Goal: Check status: Check status

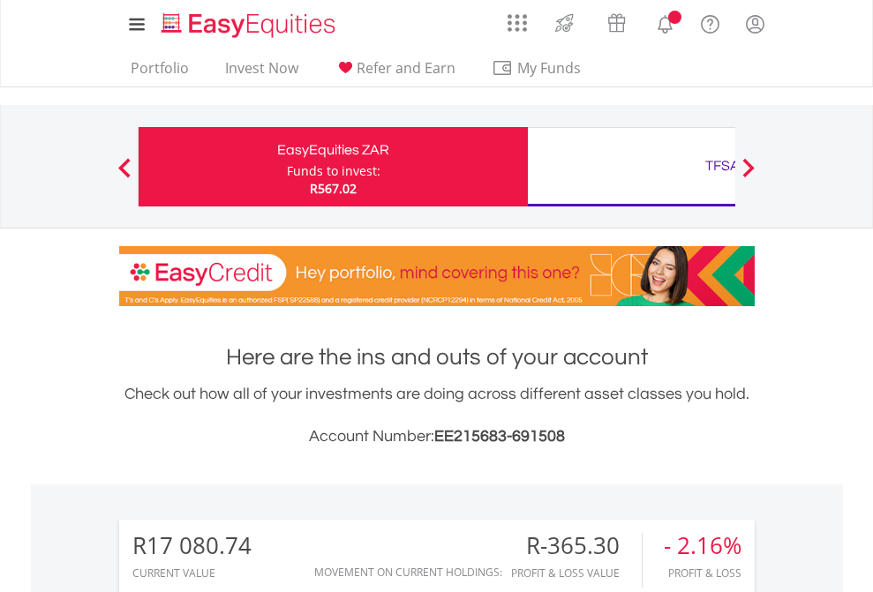
scroll to position [170, 277]
click at [287, 167] on div "Funds to invest:" at bounding box center [334, 171] width 94 height 18
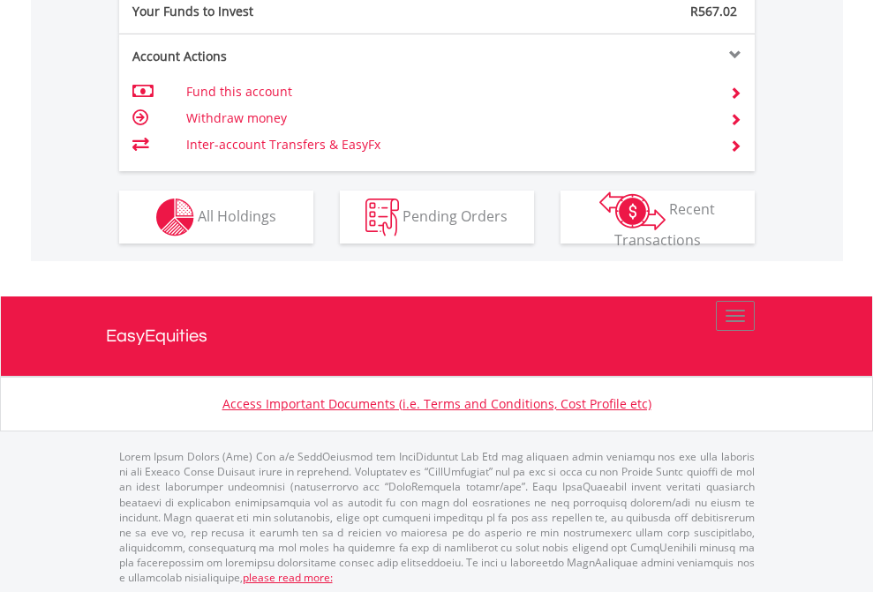
scroll to position [1763, 0]
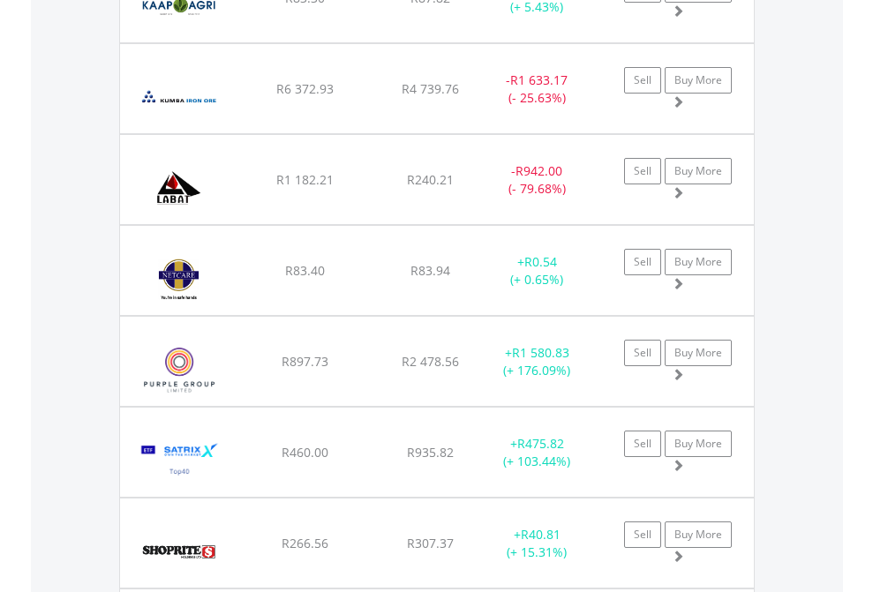
scroll to position [170, 277]
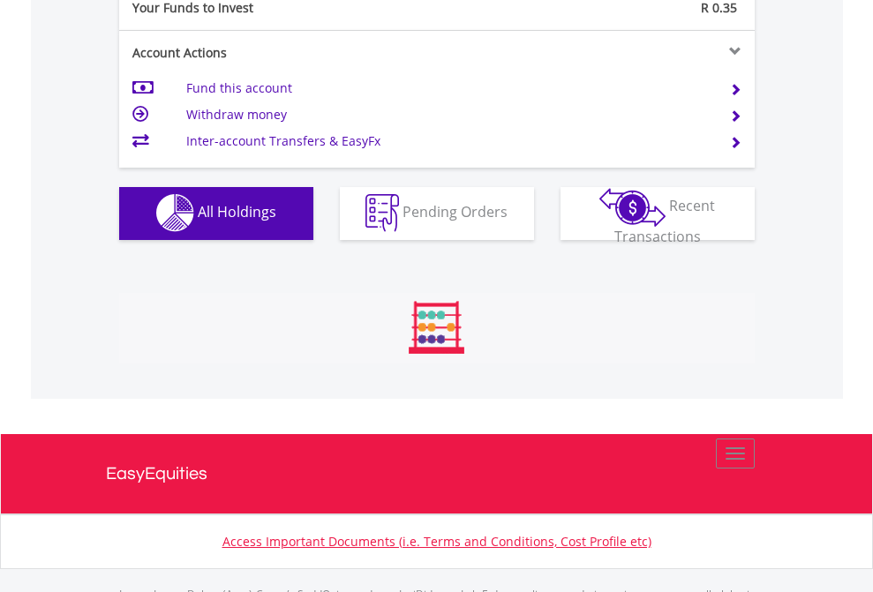
scroll to position [1748, 0]
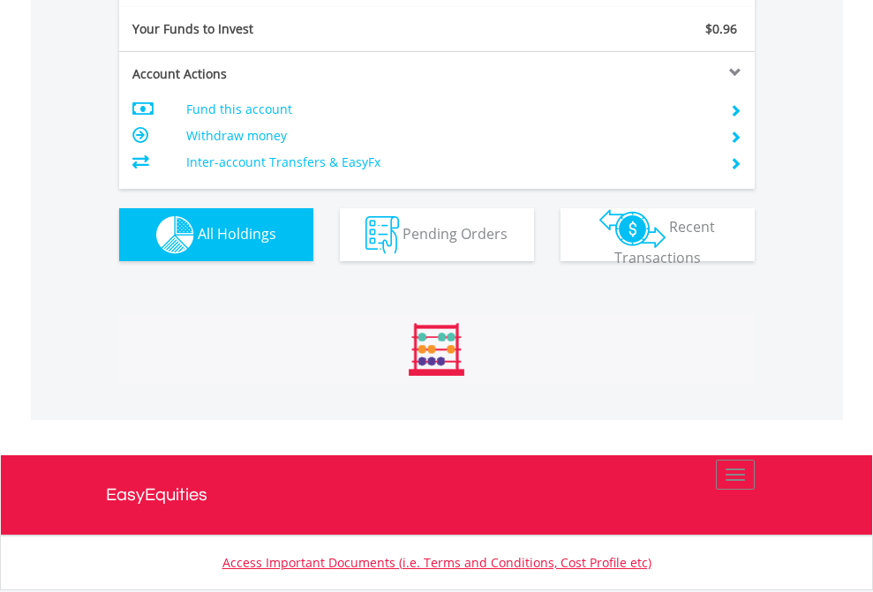
scroll to position [170, 277]
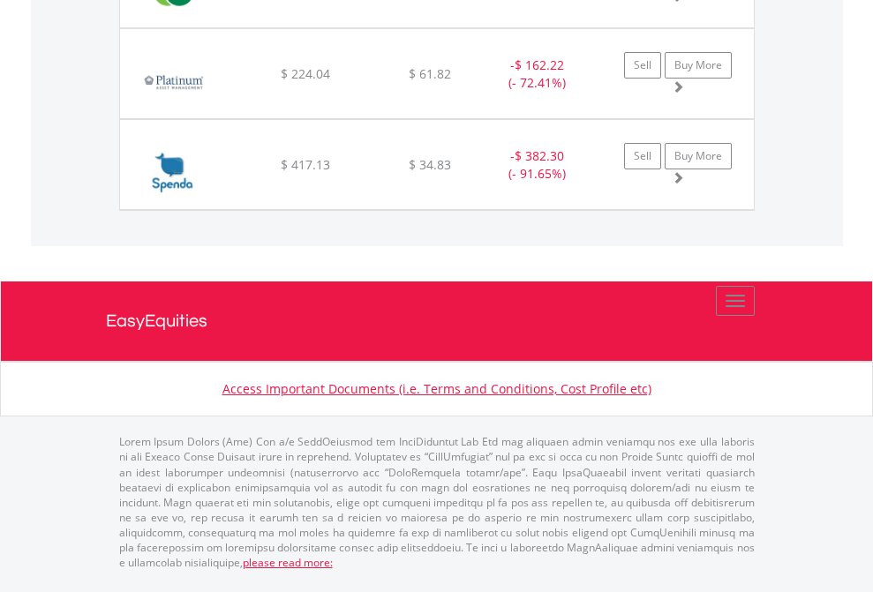
scroll to position [1965, 0]
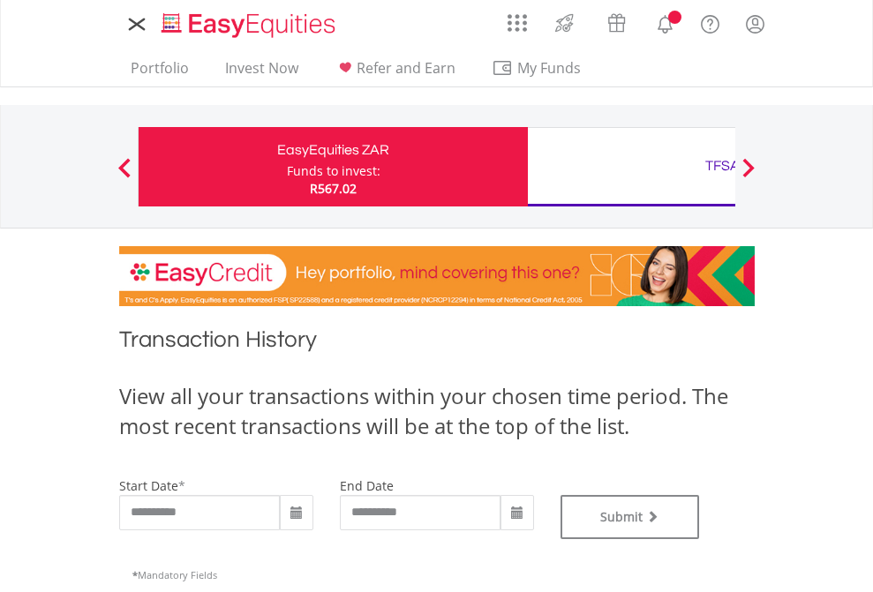
type input "**********"
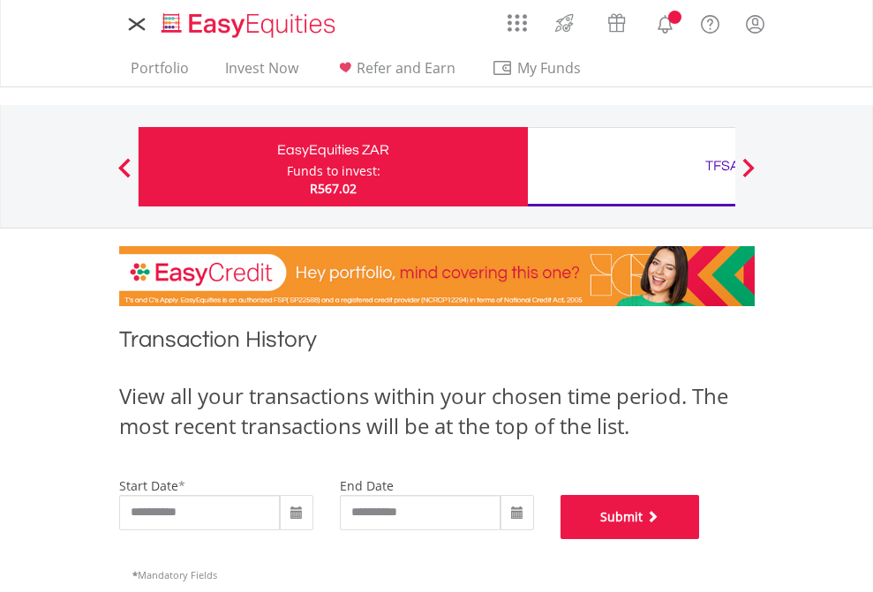
click at [700, 540] on button "Submit" at bounding box center [631, 517] width 140 height 44
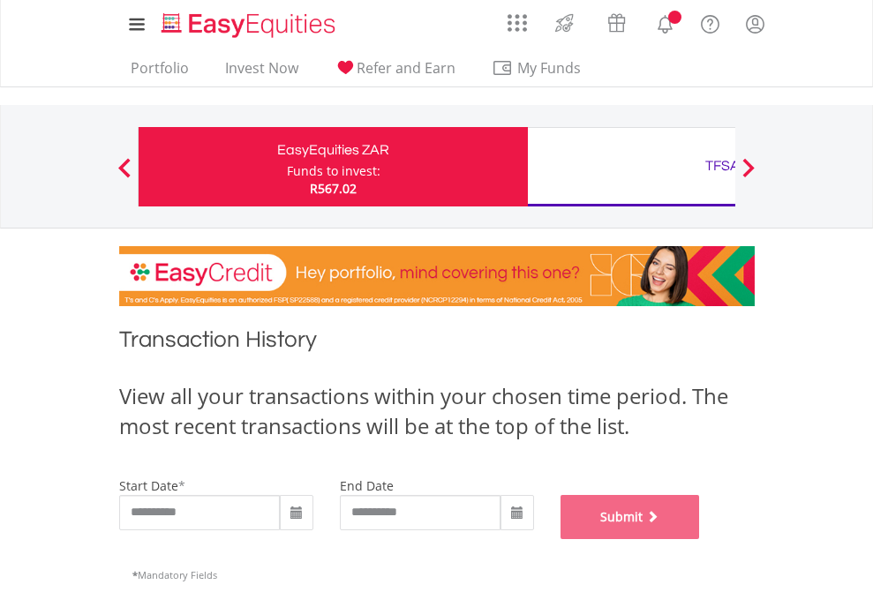
scroll to position [716, 0]
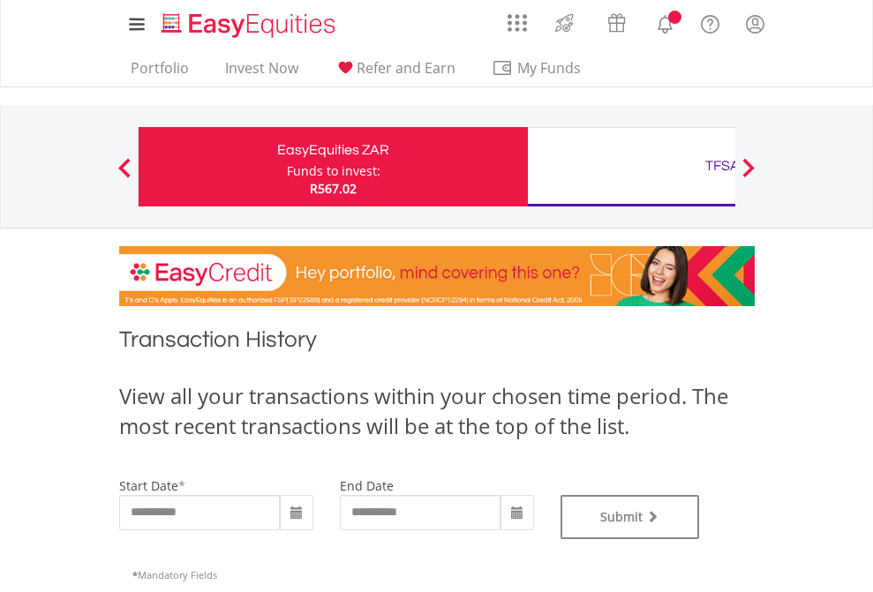
click at [631, 167] on div "TFSA" at bounding box center [723, 166] width 368 height 25
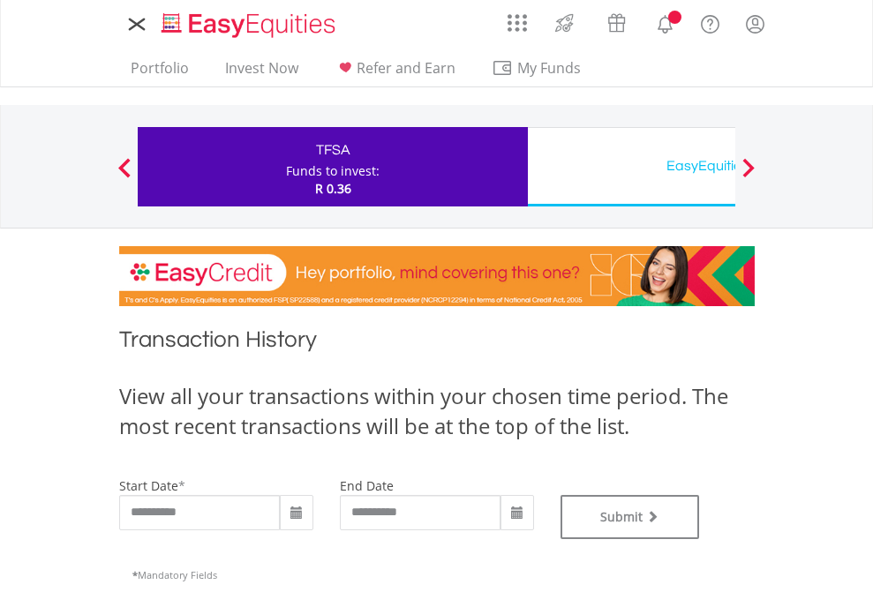
type input "**********"
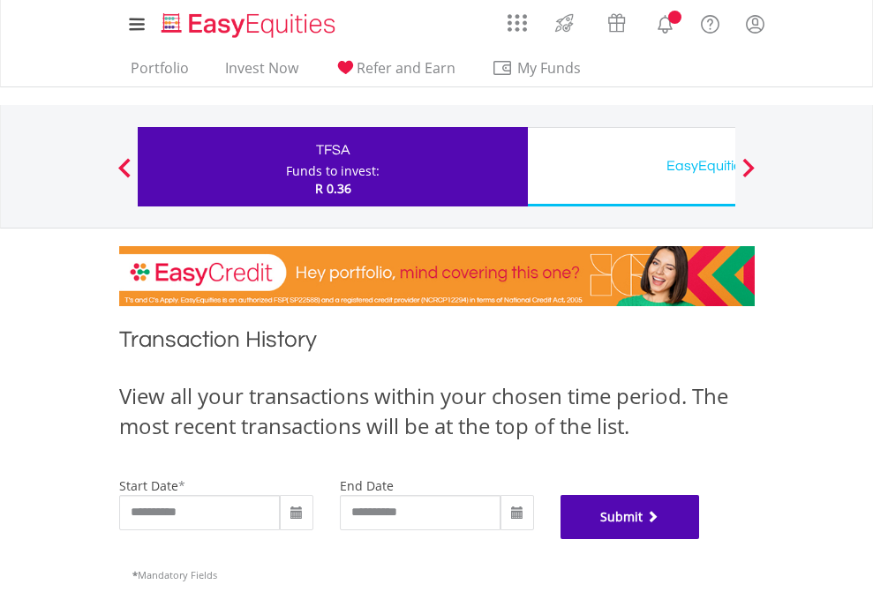
click at [700, 540] on button "Submit" at bounding box center [631, 517] width 140 height 44
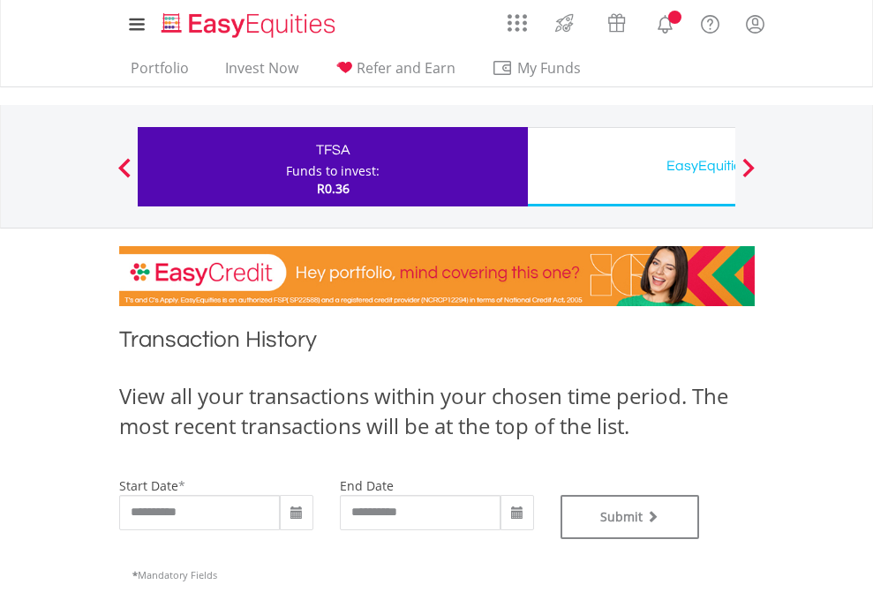
click at [631, 167] on div "EasyEquities USD" at bounding box center [723, 166] width 368 height 25
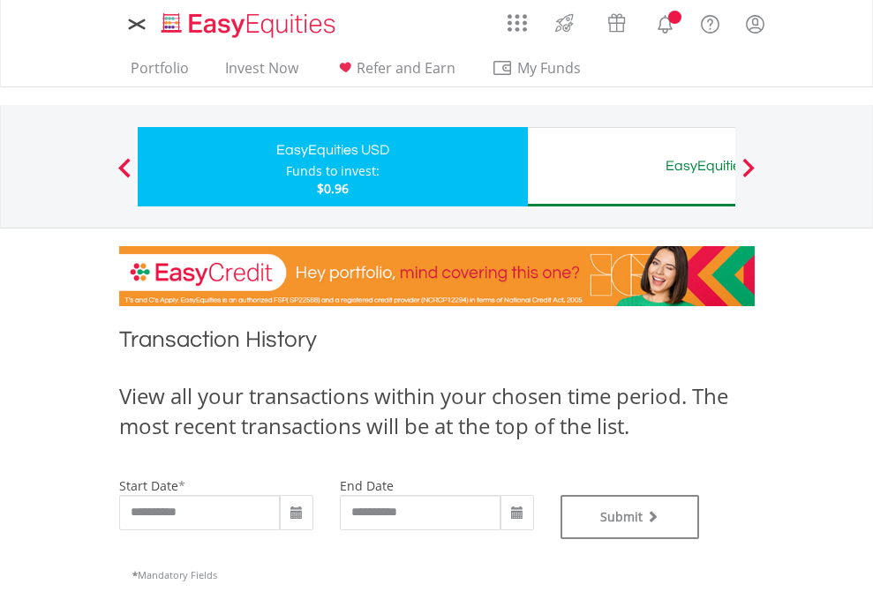
type input "**********"
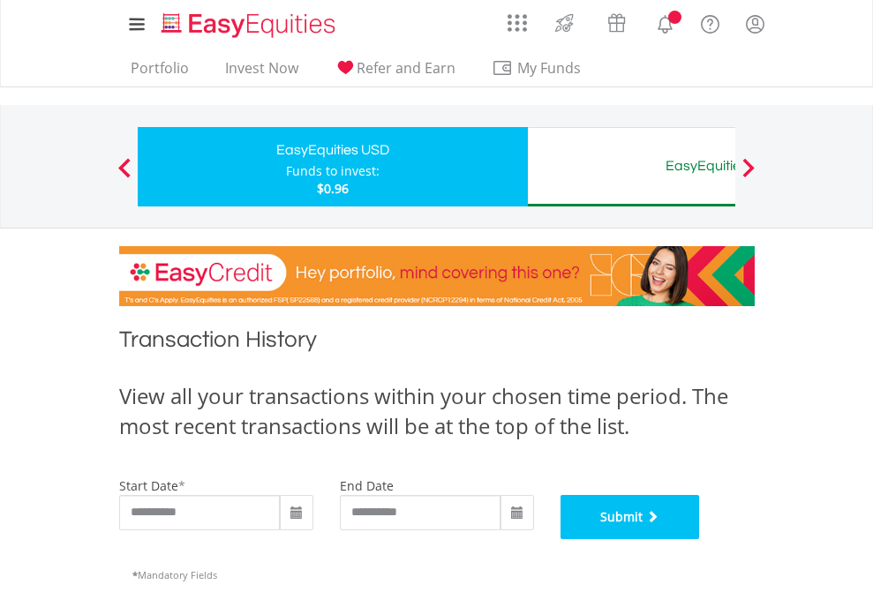
click at [700, 540] on button "Submit" at bounding box center [631, 517] width 140 height 44
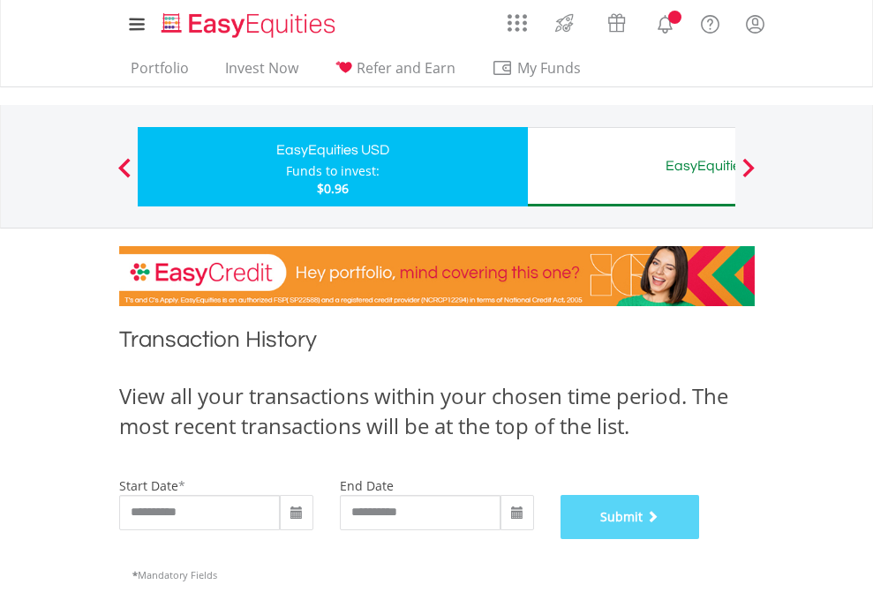
scroll to position [716, 0]
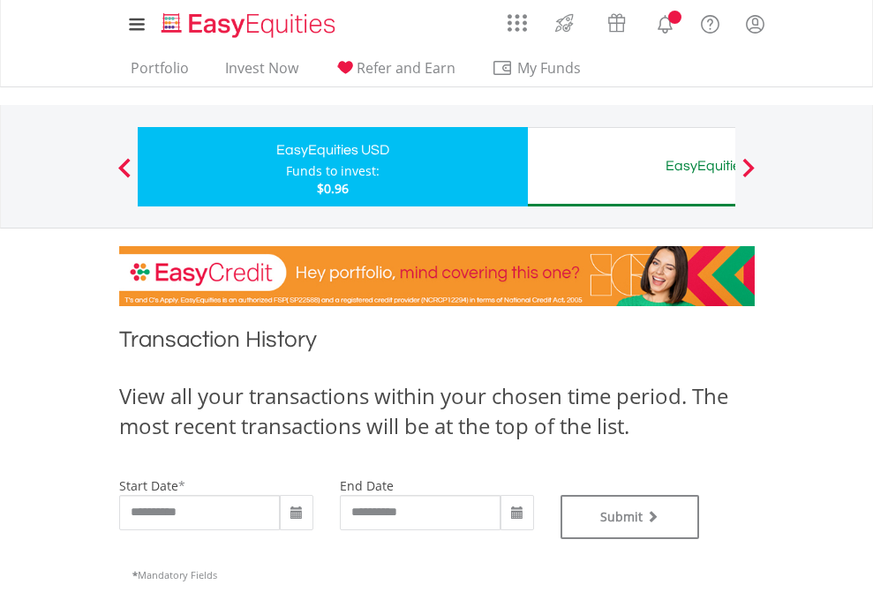
click at [631, 167] on div "EasyEquities AUD" at bounding box center [723, 166] width 368 height 25
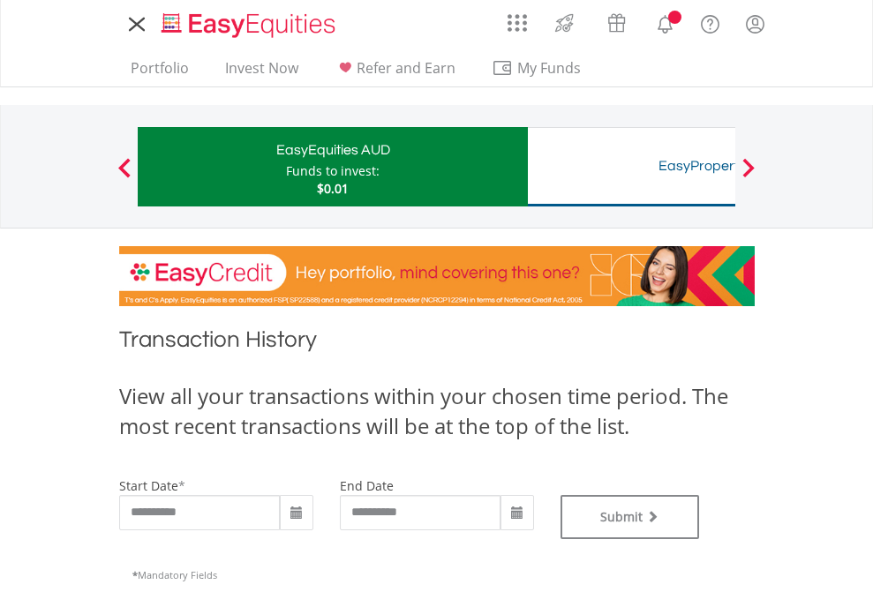
type input "**********"
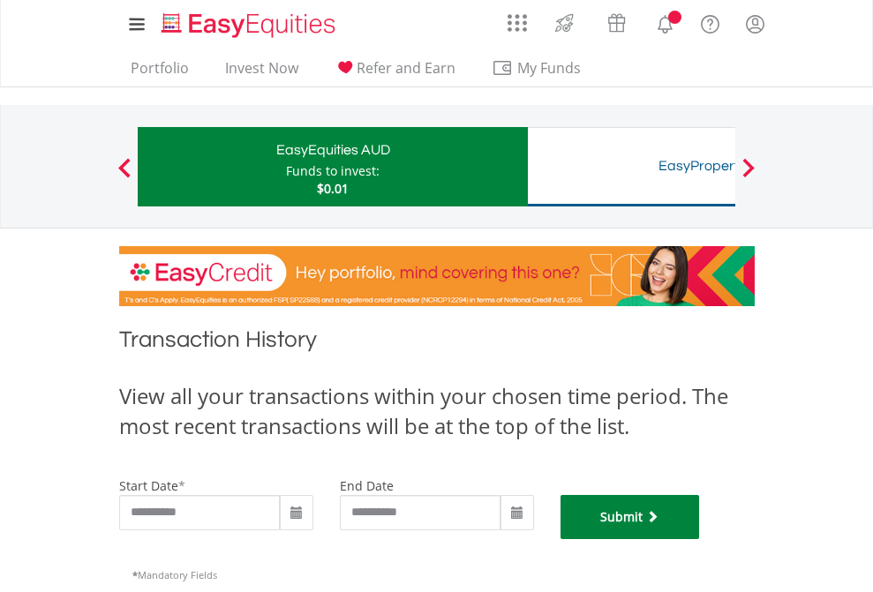
click at [700, 540] on button "Submit" at bounding box center [631, 517] width 140 height 44
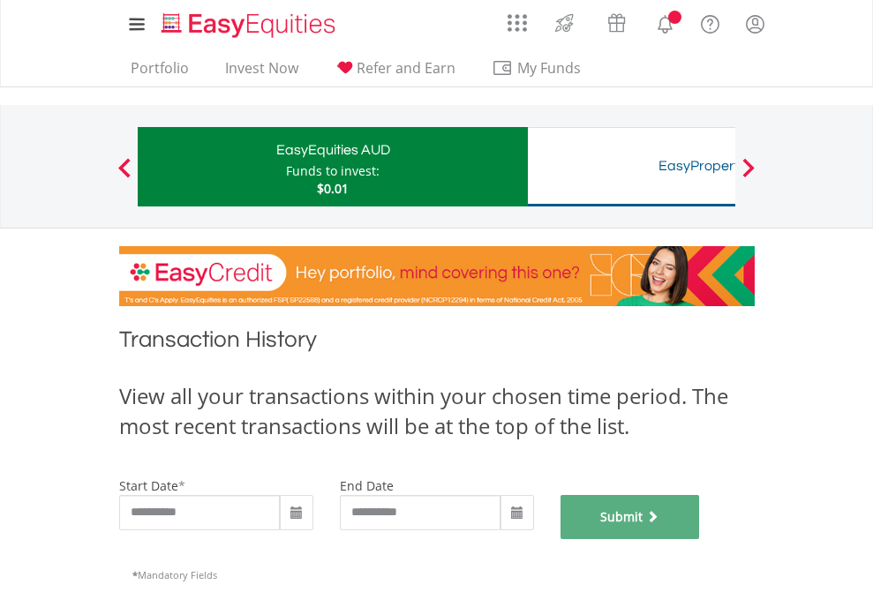
scroll to position [716, 0]
